Goal: Task Accomplishment & Management: Complete application form

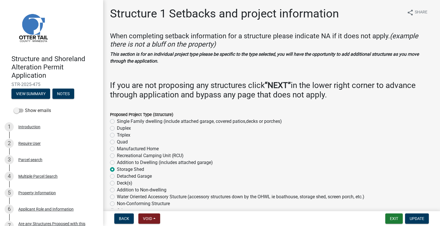
select select "c185e313-3403-4239-bd61-bb563c58a77a"
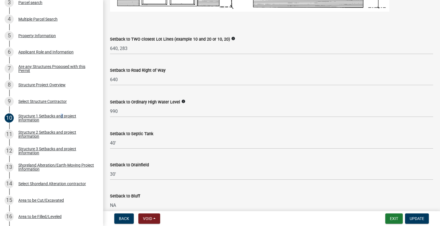
scroll to position [450, 0]
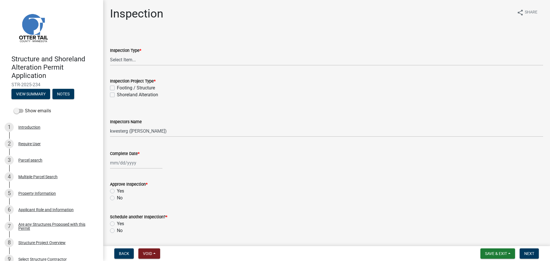
select select "710d5f49-2663-4e73-9718-d0c4e189f5ed"
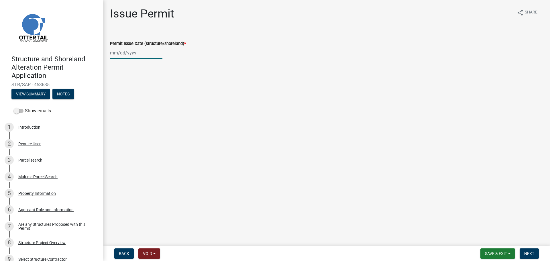
click at [115, 53] on div at bounding box center [136, 53] width 52 height 12
select select "9"
select select "2025"
click at [117, 112] on div "22" at bounding box center [115, 110] width 9 height 9
type input "09/22/2025"
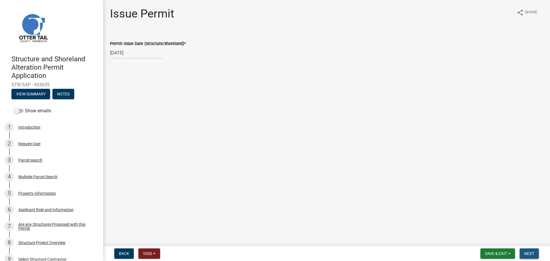
click at [529, 254] on span "Next" at bounding box center [529, 253] width 10 height 5
drag, startPoint x: 531, startPoint y: 253, endPoint x: 518, endPoint y: 244, distance: 16.1
click at [531, 253] on span "Next" at bounding box center [529, 253] width 10 height 5
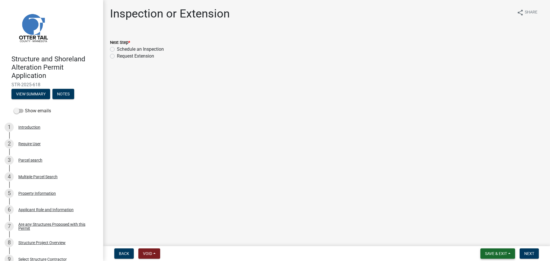
click at [490, 250] on button "Save & Exit" at bounding box center [497, 253] width 35 height 10
click at [498, 235] on button "Save & Exit" at bounding box center [492, 239] width 46 height 14
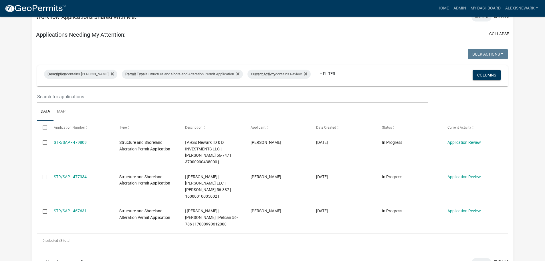
scroll to position [72, 0]
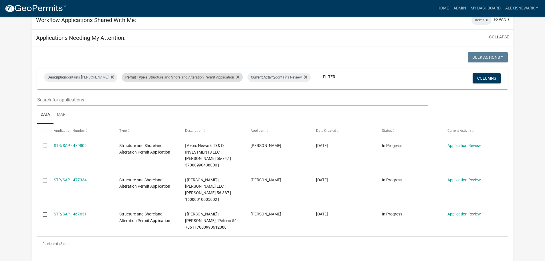
click at [205, 75] on div "Permit Type is Structure and Shoreland Alteration Permit Application" at bounding box center [182, 77] width 121 height 9
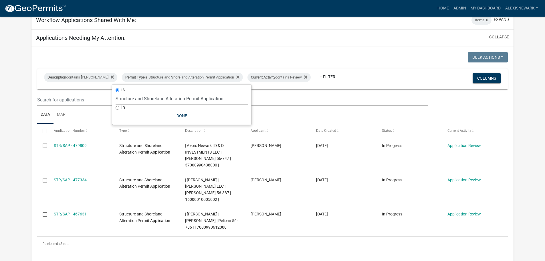
click at [209, 97] on select "Select an option Building Contractor / Excavators (Registration) Building Contr…" at bounding box center [182, 99] width 133 height 12
click at [125, 93] on select "Select an option Building Contractor / Excavators (Registration) Building Contr…" at bounding box center [182, 99] width 133 height 12
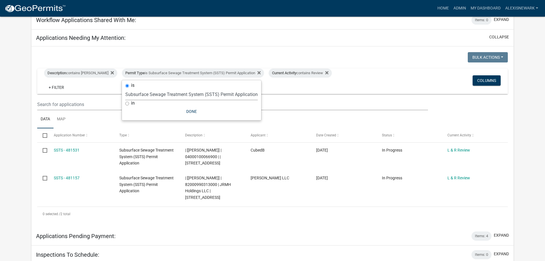
click at [165, 92] on select "Select an option Building Contractor / Excavators (Registration) Building Contr…" at bounding box center [191, 94] width 133 height 12
select select "79d4bf26-a84c-4898-8d16-9ebea2345fb4"
click at [125, 93] on select "Select an option Building Contractor / Excavators (Registration) Building Contr…" at bounding box center [191, 94] width 133 height 12
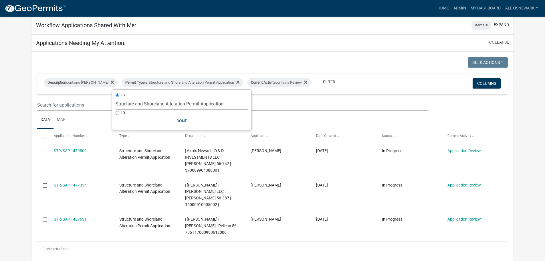
scroll to position [64, 0]
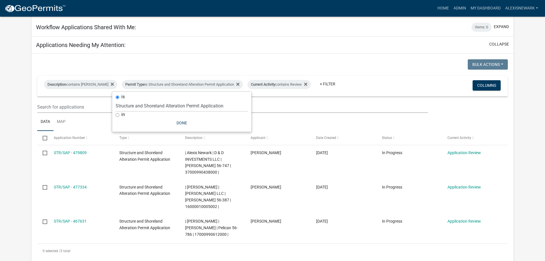
click at [364, 66] on div "Bulk Actions Void Expire Lock Withdraw" at bounding box center [393, 65] width 240 height 12
